Goal: Information Seeking & Learning: Learn about a topic

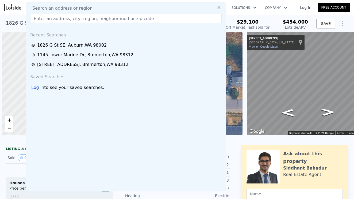
click at [48, 20] on input "text" at bounding box center [125, 19] width 191 height 10
type input "[STREET_ADDRESS][PERSON_NAME][PERSON_NAME][PERSON_NAME]"
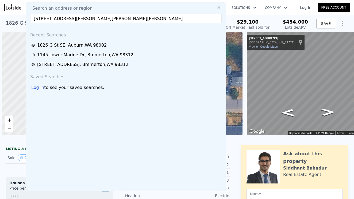
click at [140, 18] on input "[STREET_ADDRESS][PERSON_NAME][PERSON_NAME][PERSON_NAME]" at bounding box center [125, 19] width 191 height 10
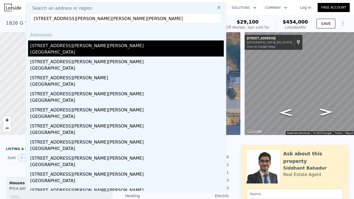
click at [71, 49] on div "[GEOGRAPHIC_DATA]" at bounding box center [127, 52] width 194 height 7
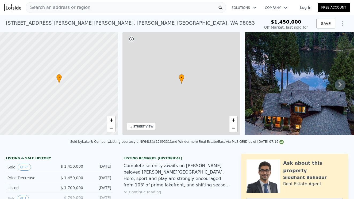
scroll to position [116, 0]
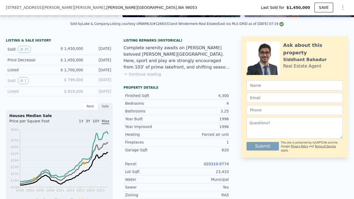
click at [217, 163] on link "020310-0774" at bounding box center [216, 164] width 25 height 4
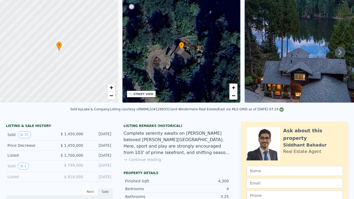
scroll to position [0, 0]
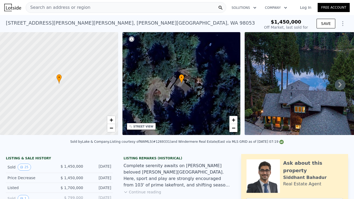
type input "$ 2,618,000"
type input "$ 808,400"
click at [60, 7] on span "Search an address or region" at bounding box center [58, 7] width 64 height 6
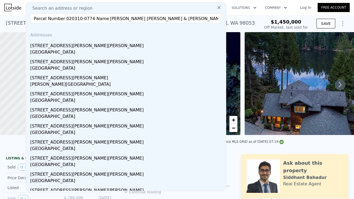
drag, startPoint x: 35, startPoint y: 17, endPoint x: 210, endPoint y: 24, distance: 174.7
click at [210, 24] on div "Search an address or region Parcel Number 020310-0774 Name [PERSON_NAME][GEOGRA…" at bounding box center [126, 96] width 201 height 189
type input "Parcel Number 020310"
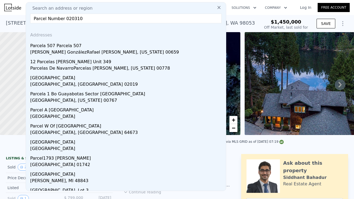
drag, startPoint x: 33, startPoint y: 17, endPoint x: 104, endPoint y: 21, distance: 71.8
click at [104, 21] on input "Parcel Number 020310" at bounding box center [125, 19] width 191 height 10
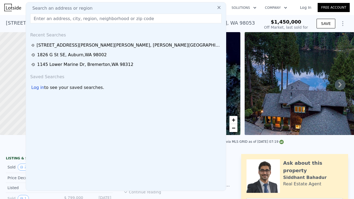
click at [36, 18] on input "text" at bounding box center [125, 19] width 191 height 10
paste input "[STREET_ADDRESS][PERSON_NAME][PERSON_NAME][PERSON_NAME]"
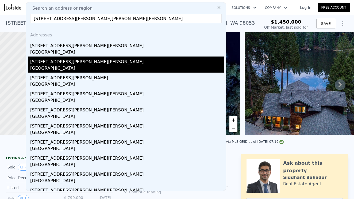
type input "[STREET_ADDRESS][PERSON_NAME][PERSON_NAME][PERSON_NAME]"
click at [63, 64] on div "[STREET_ADDRESS][PERSON_NAME][PERSON_NAME]" at bounding box center [127, 60] width 194 height 9
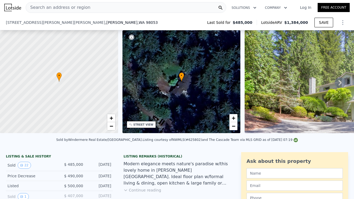
scroll to position [98, 0]
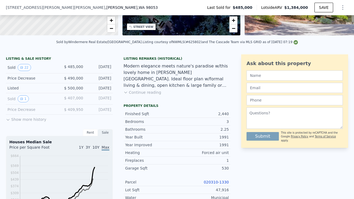
click at [215, 182] on link "020310-1330" at bounding box center [216, 182] width 25 height 4
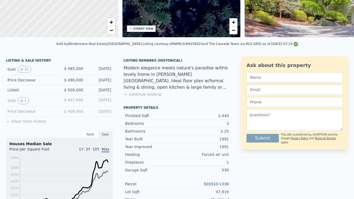
scroll to position [0, 0]
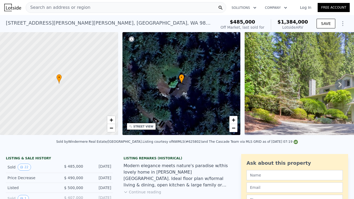
click at [70, 9] on span "Search an address or region" at bounding box center [58, 7] width 64 height 6
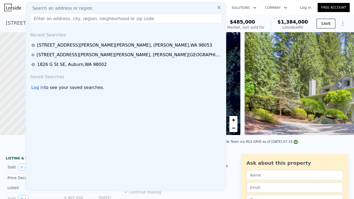
type input "[STREET_ADDRESS][PERSON_NAME][PERSON_NAME][PERSON_NAME]"
